Goal: Find specific page/section: Find specific page/section

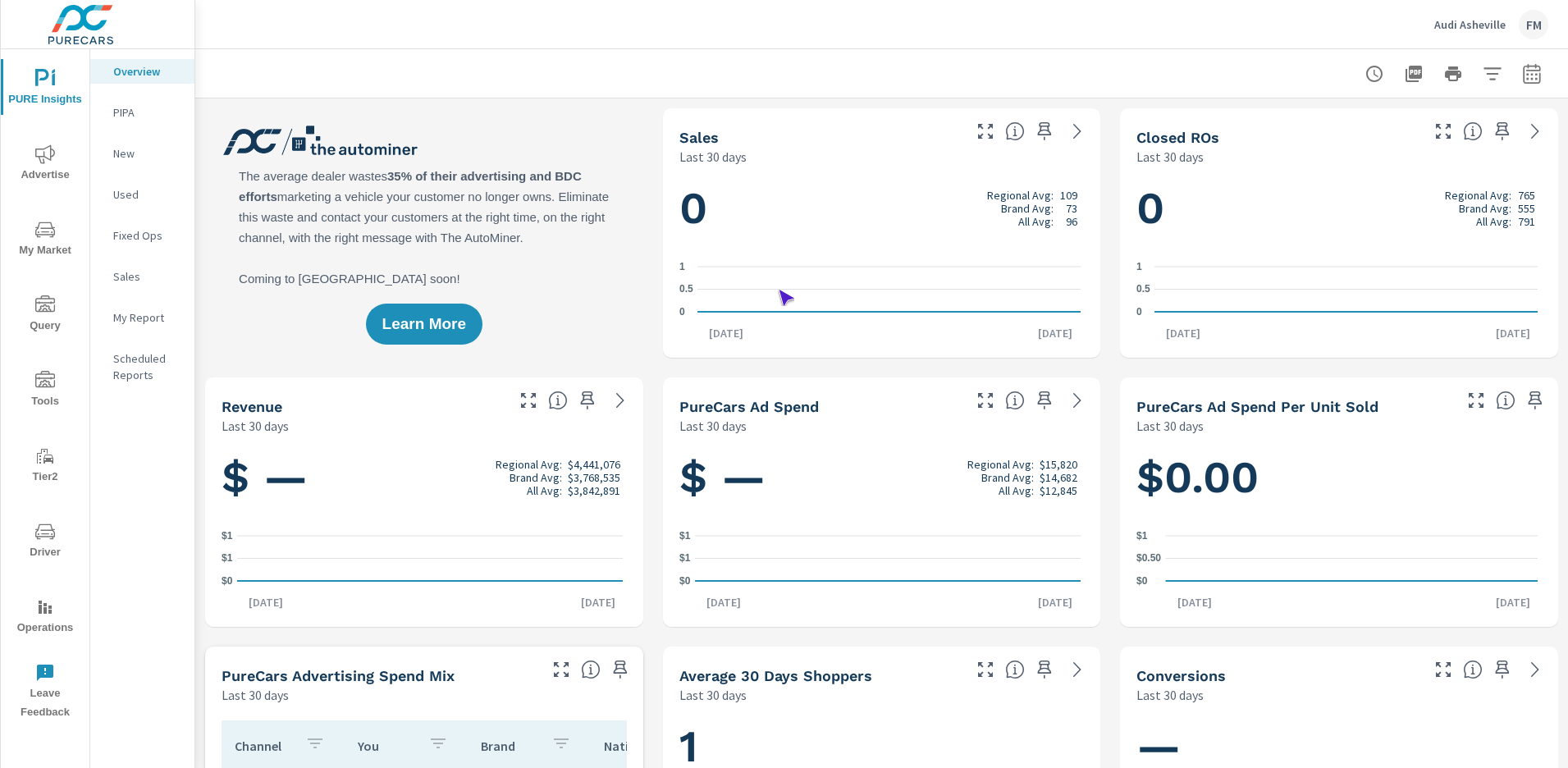
scroll to position [1, 0]
click at [45, 617] on span "Operations" at bounding box center [45, 617] width 79 height 40
